Goal: Information Seeking & Learning: Understand process/instructions

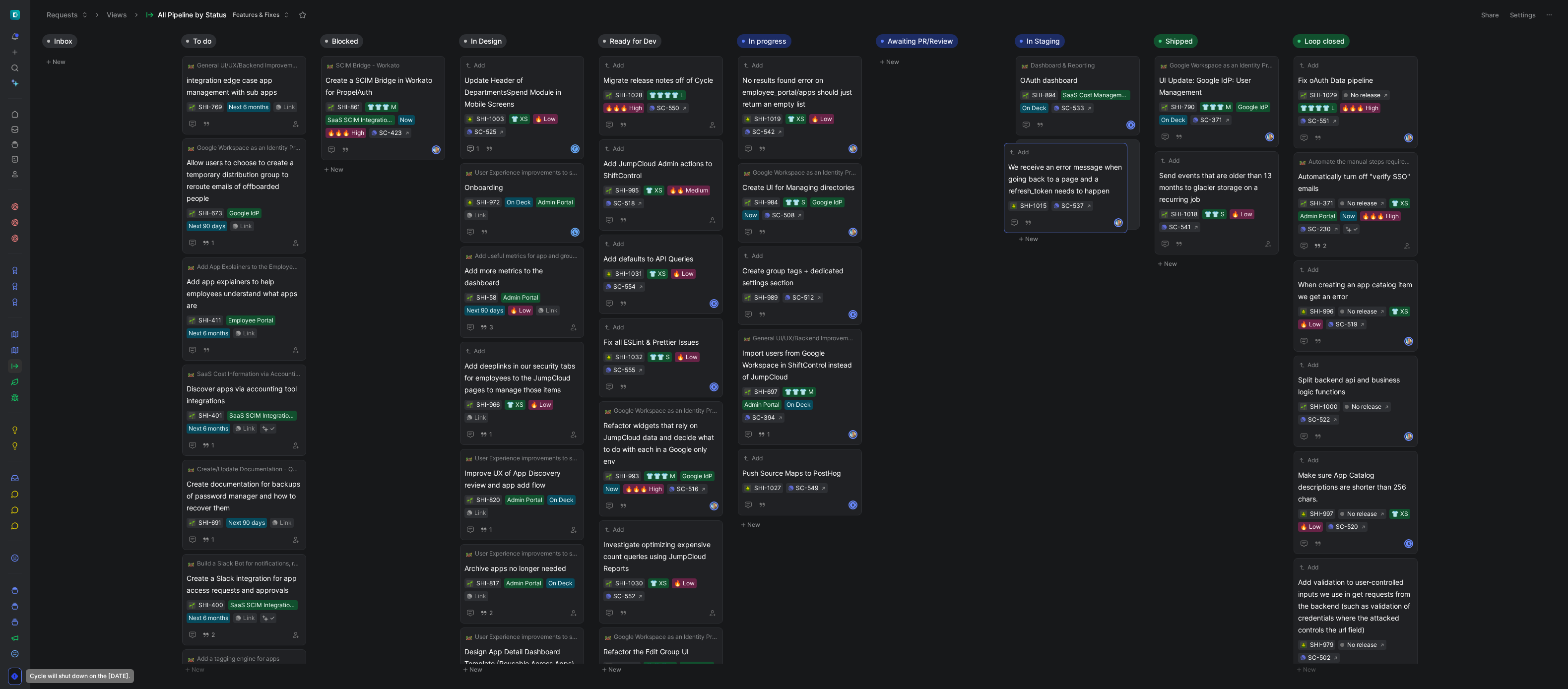
drag, startPoint x: 799, startPoint y: 184, endPoint x: 1065, endPoint y: 164, distance: 266.8
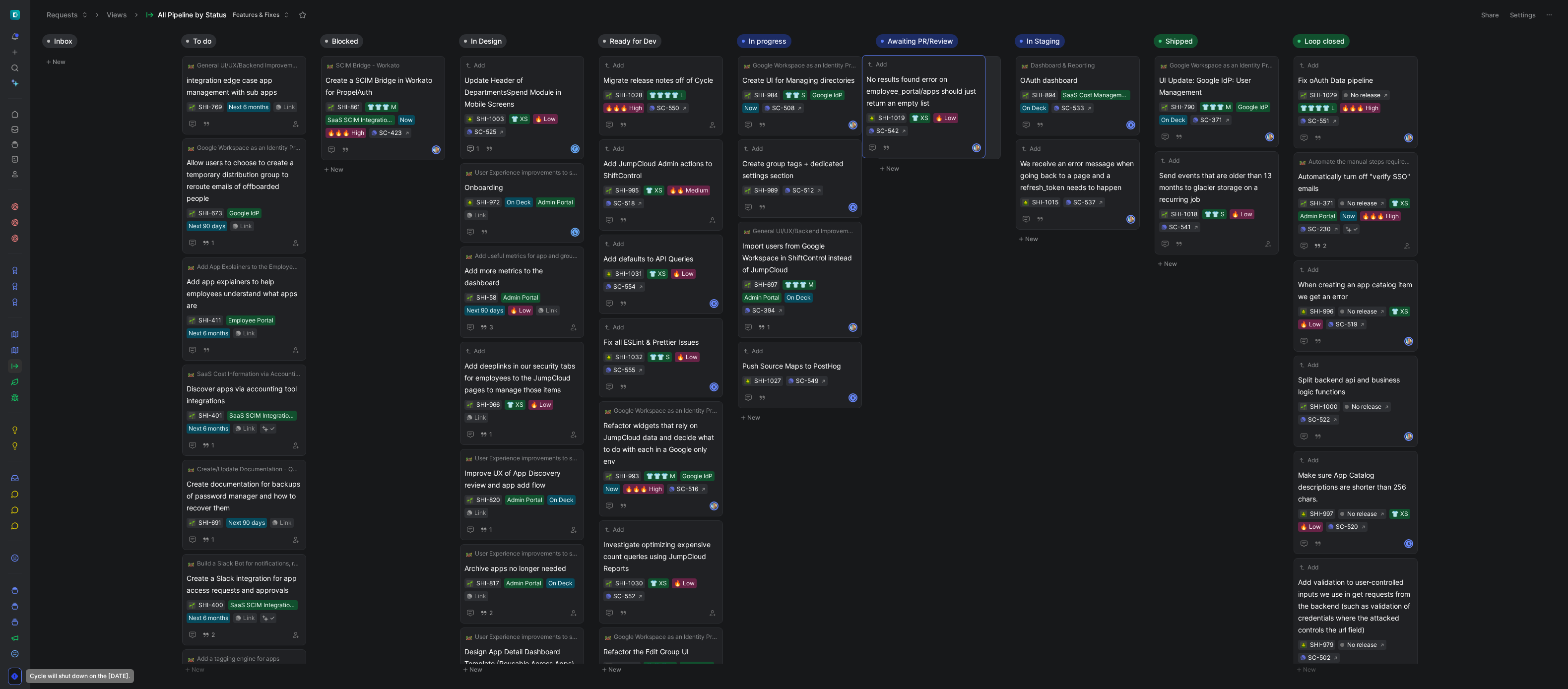
drag, startPoint x: 825, startPoint y: 84, endPoint x: 949, endPoint y: 83, distance: 124.0
click at [815, 168] on span "Create group tags + dedicated settings section" at bounding box center [800, 170] width 115 height 24
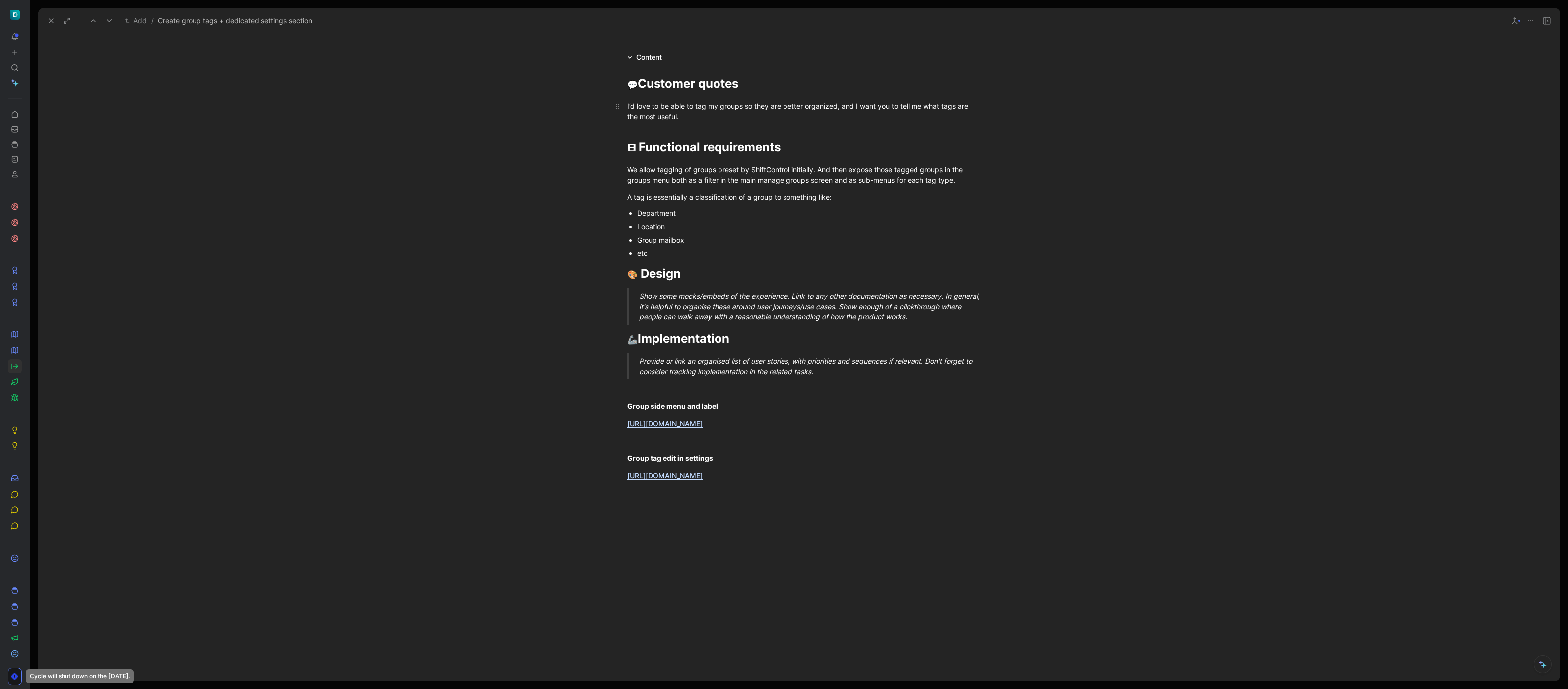
scroll to position [245, 0]
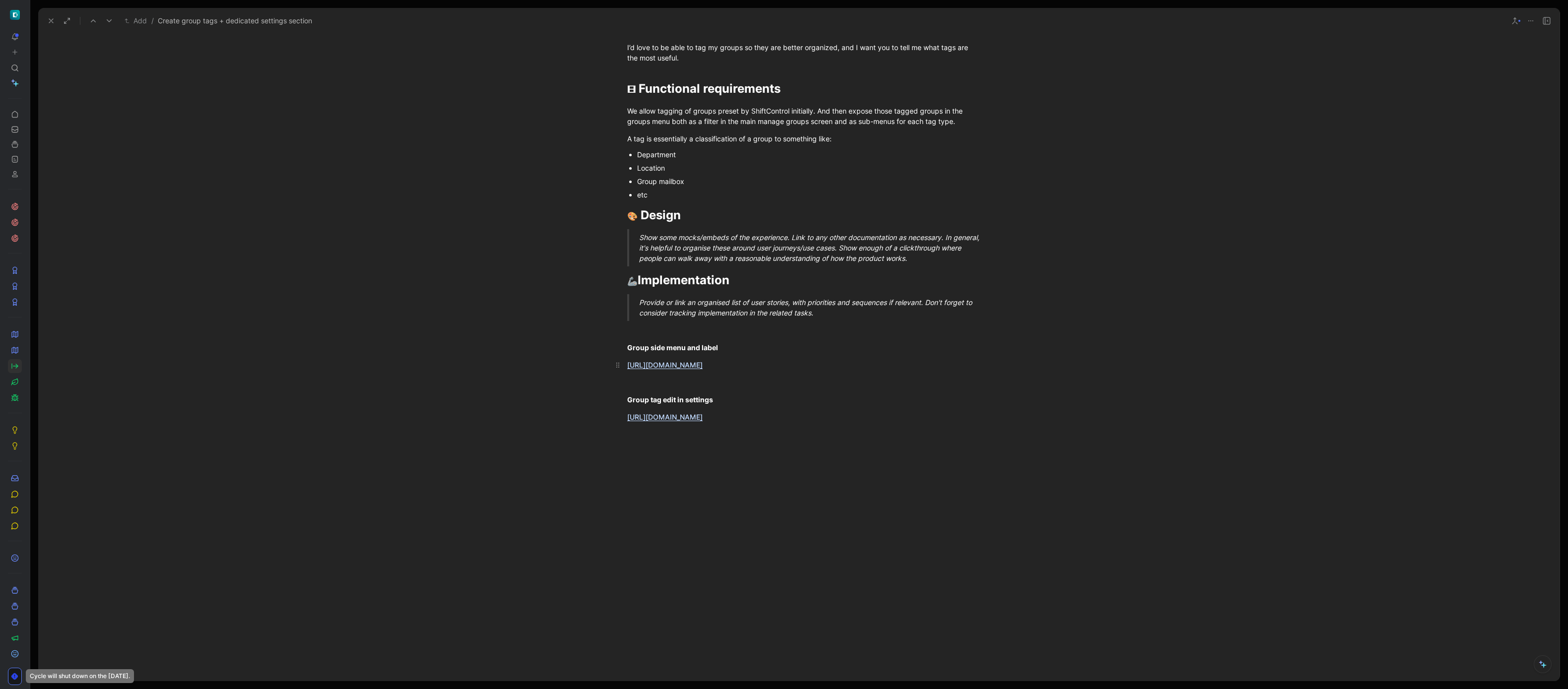
click at [703, 368] on link "[URL][DOMAIN_NAME]" at bounding box center [665, 365] width 75 height 9
click at [731, 422] on div "[URL][DOMAIN_NAME]" at bounding box center [799, 417] width 344 height 10
click at [703, 421] on link "[URL][DOMAIN_NAME]" at bounding box center [665, 417] width 75 height 9
click at [50, 20] on use at bounding box center [51, 20] width 4 height 4
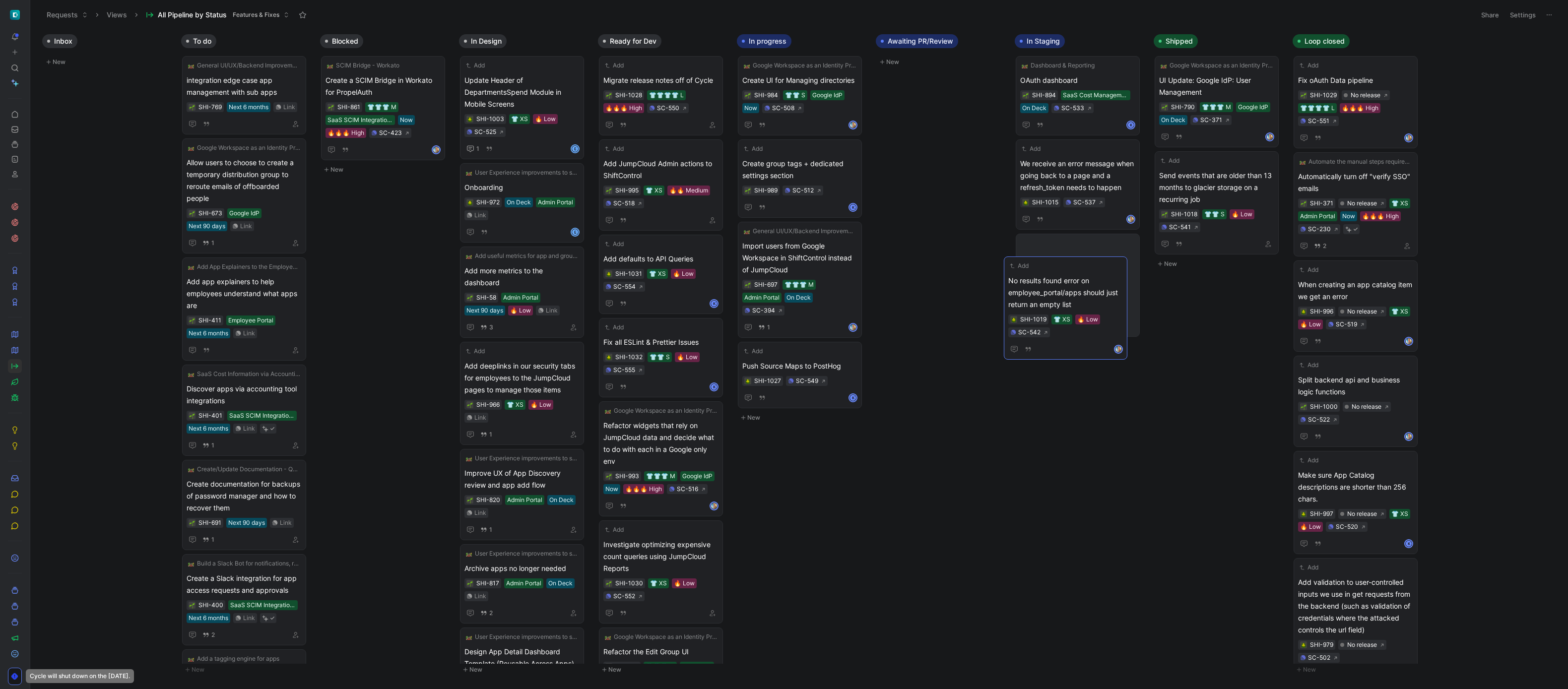
drag, startPoint x: 918, startPoint y: 72, endPoint x: 1045, endPoint y: 272, distance: 236.9
click at [813, 165] on span "Create group tags + dedicated settings section" at bounding box center [800, 170] width 115 height 24
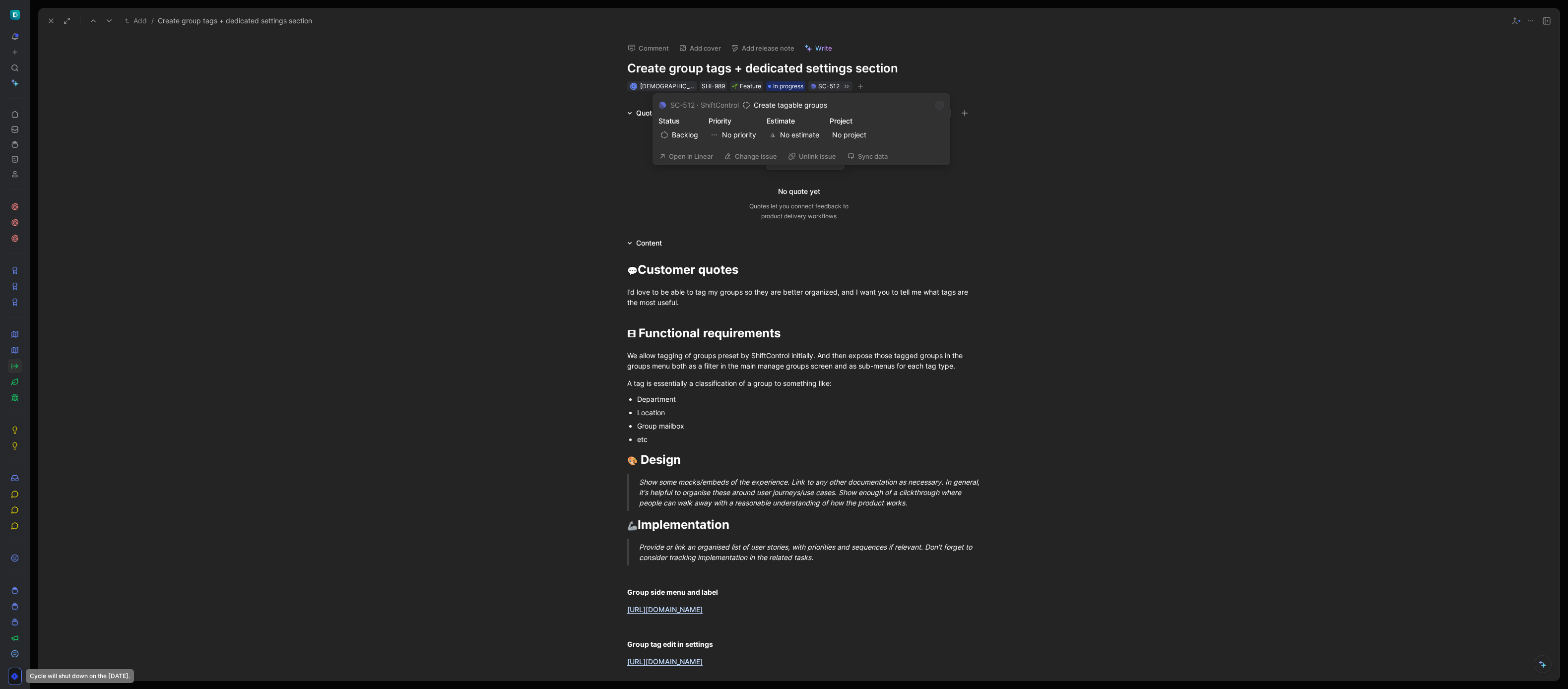
click at [694, 155] on button "Open in Linear" at bounding box center [686, 156] width 63 height 14
